Goal: Register for event/course

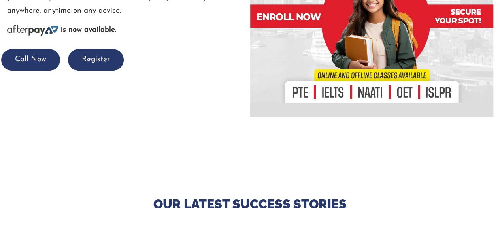
scroll to position [223, 0]
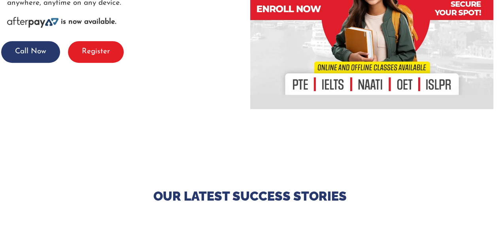
click at [92, 48] on button "Register" at bounding box center [96, 52] width 56 height 22
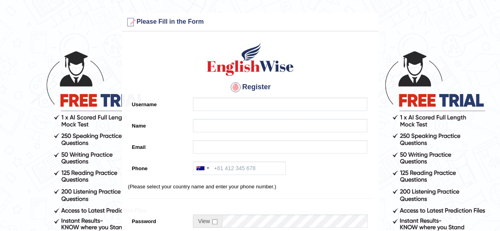
click at [201, 92] on h4 "Register" at bounding box center [250, 87] width 244 height 13
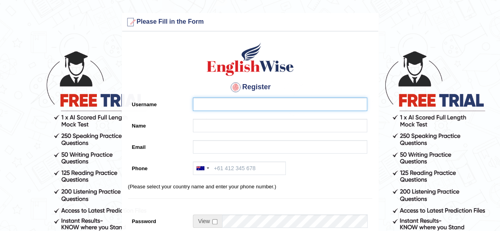
click at [200, 104] on input "Username" at bounding box center [280, 104] width 174 height 13
type input "AnaRacule"
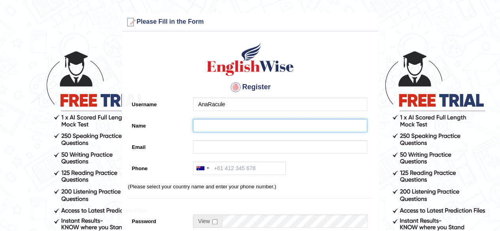
click at [203, 128] on input "Name" at bounding box center [280, 125] width 174 height 13
type input "[PERSON_NAME]"
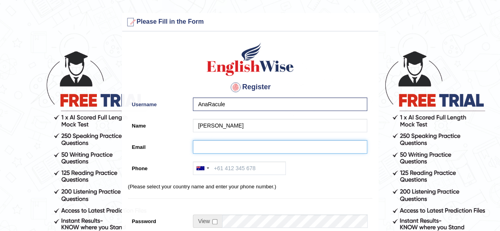
type input "joshia.aptc@gmail.com"
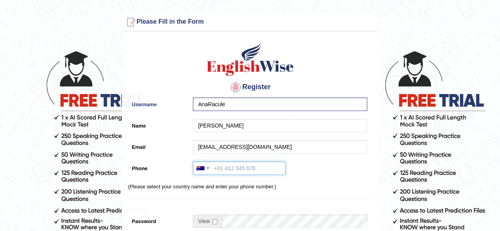
type input "+61414871097"
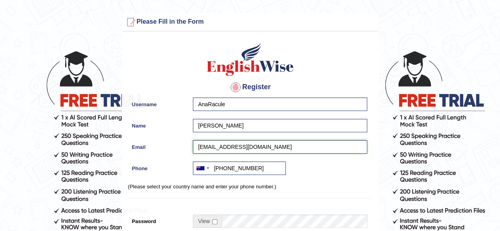
click at [260, 150] on input "joshia.aptc@gmail.com" at bounding box center [280, 146] width 174 height 13
type input "j"
type input "n"
type input "a"
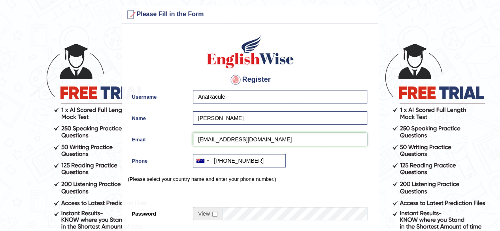
scroll to position [8, 0]
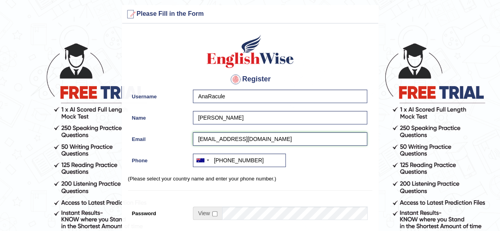
type input "nairacule14@gmail.com"
click at [253, 158] on input "+61414871097" at bounding box center [239, 160] width 93 height 13
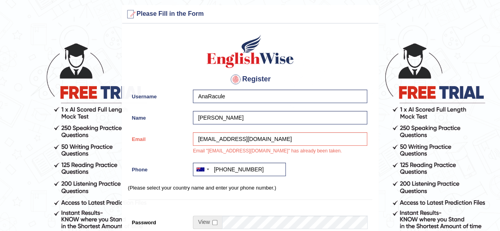
click at [311, 182] on div "Register Username AnaRacule Name Anaseini Naimila Racule Email nairacule14@gmai…" at bounding box center [250, 197] width 256 height 339
click at [255, 169] on input "+61414871097" at bounding box center [239, 169] width 93 height 13
type input "+"
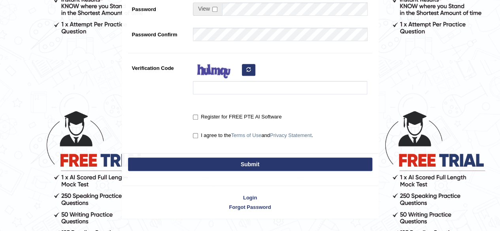
scroll to position [239, 0]
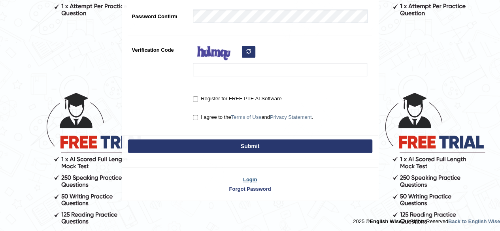
click at [253, 178] on link "Login" at bounding box center [250, 180] width 256 height 8
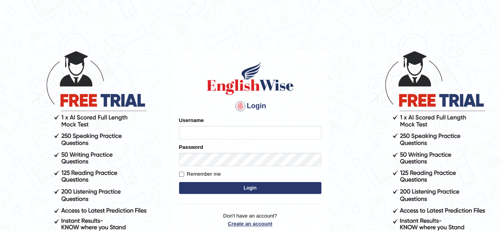
click at [246, 222] on link "Create an account" at bounding box center [250, 224] width 142 height 8
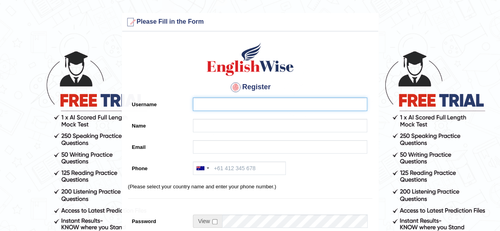
click at [210, 105] on input "Username" at bounding box center [280, 104] width 174 height 13
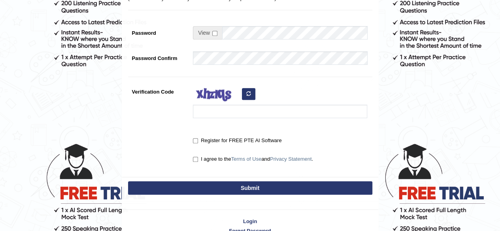
scroll to position [231, 0]
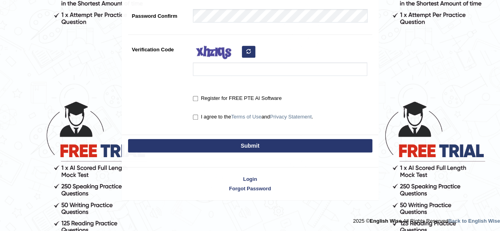
click at [371, 74] on div "Verification Code" at bounding box center [250, 61] width 244 height 37
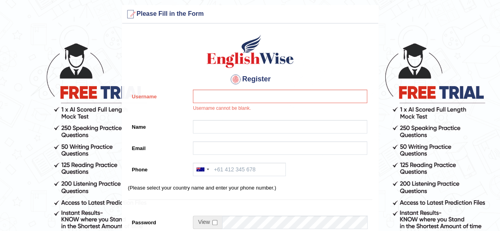
scroll to position [0, 0]
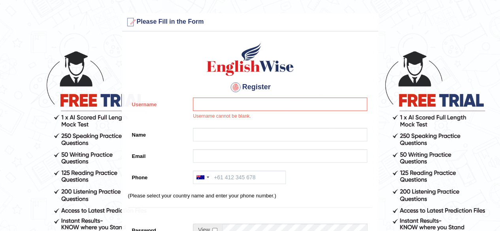
click at [315, 172] on div "Australia +61 India (भारत) +91 New Zealand +64 United States +1 Canada +1 Unite…" at bounding box center [278, 179] width 178 height 17
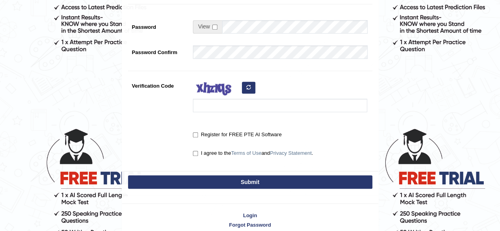
scroll to position [204, 0]
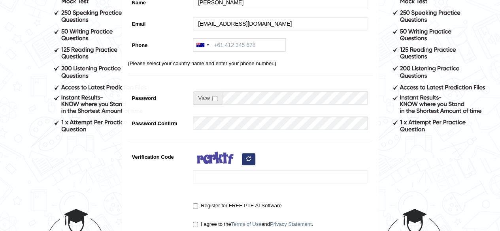
scroll to position [124, 0]
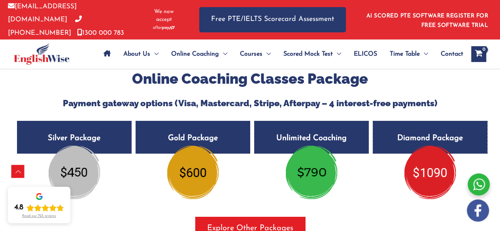
scroll to position [1480, 0]
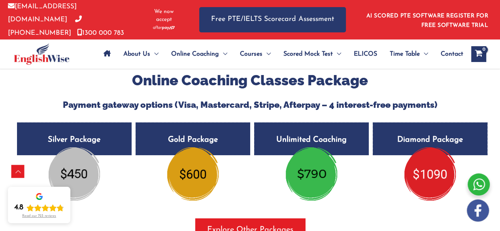
click at [311, 171] on img at bounding box center [311, 173] width 51 height 53
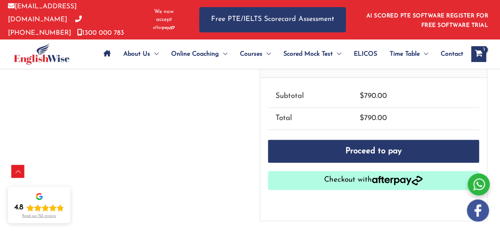
scroll to position [225, 0]
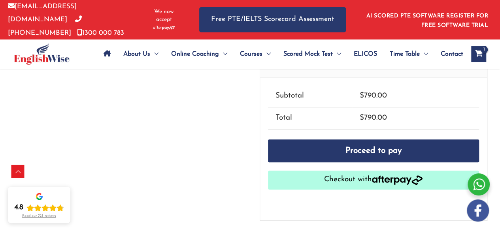
click at [411, 179] on img "button" at bounding box center [397, 179] width 51 height 9
click at [408, 175] on img "button" at bounding box center [397, 179] width 51 height 9
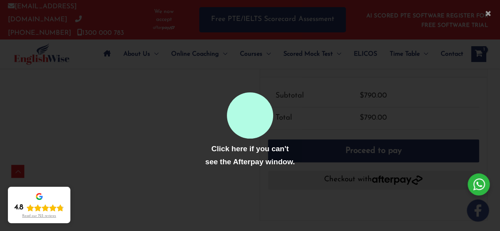
click at [369, 139] on div at bounding box center [250, 115] width 500 height 231
click at [117, 93] on div at bounding box center [250, 115] width 500 height 231
click at [395, 88] on div at bounding box center [250, 115] width 500 height 231
click at [142, 141] on div at bounding box center [250, 115] width 500 height 231
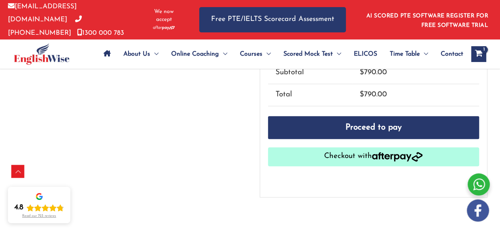
scroll to position [250, 0]
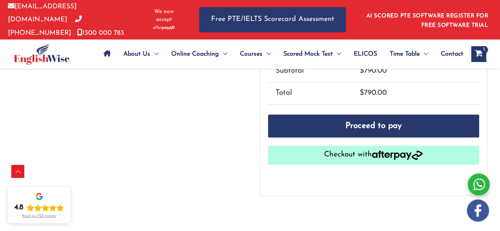
click at [407, 153] on img "button" at bounding box center [397, 155] width 51 height 9
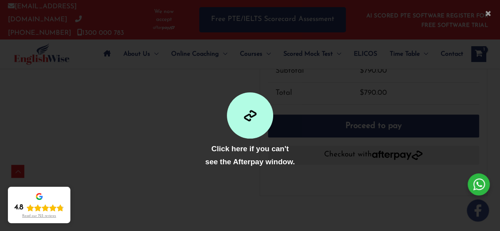
click at [249, 117] on img at bounding box center [250, 115] width 13 height 13
